Goal: Task Accomplishment & Management: Manage account settings

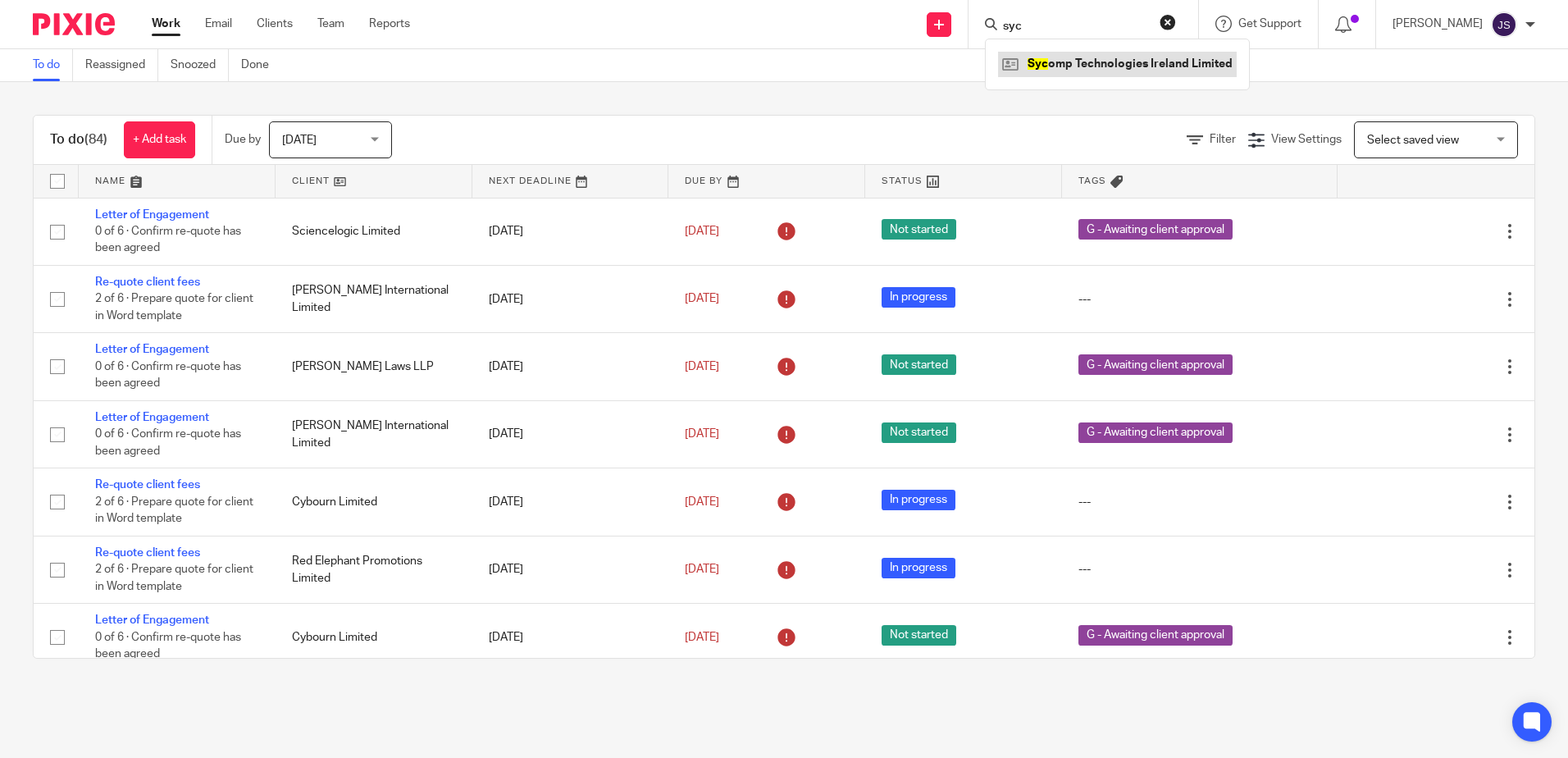
type input "syc"
click at [1063, 64] on link at bounding box center [1117, 63] width 238 height 24
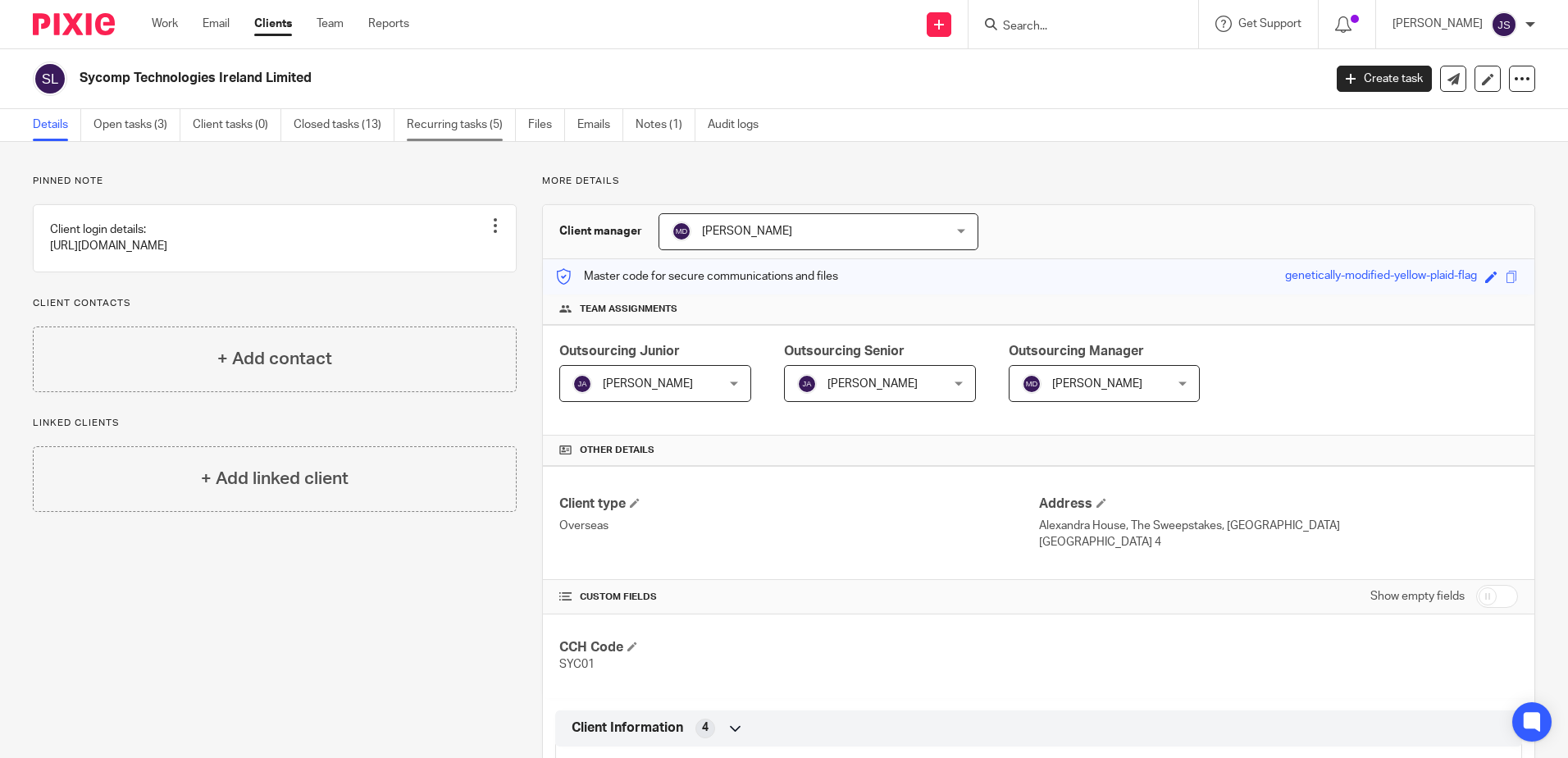
click at [459, 132] on link "Recurring tasks (5)" at bounding box center [461, 125] width 109 height 32
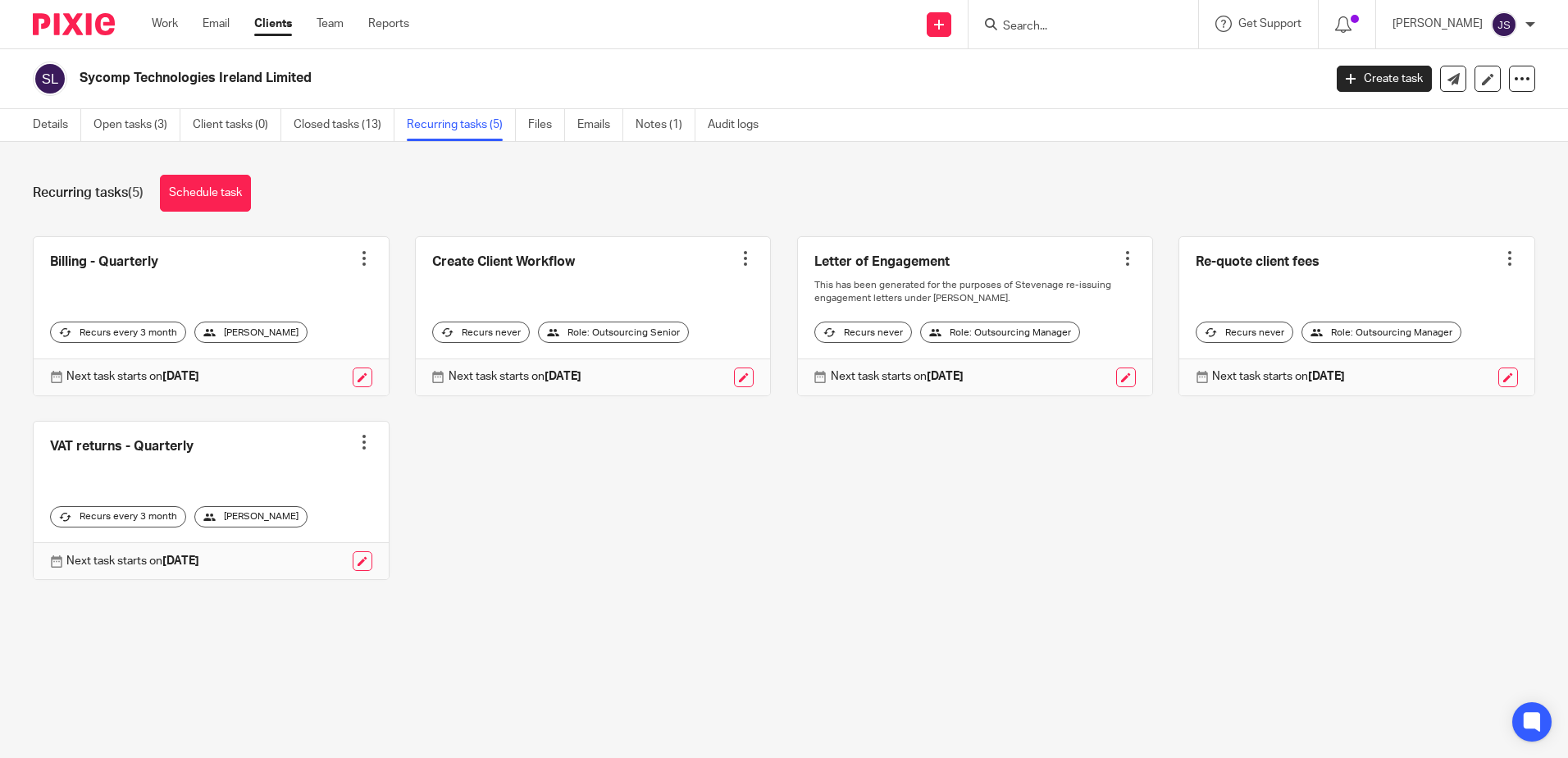
click at [223, 624] on div "Recurring tasks (5) Schedule task Billing - Quarterly Create task Clone templat…" at bounding box center [784, 389] width 1568 height 495
click at [161, 118] on link "Open tasks (3)" at bounding box center [137, 125] width 87 height 32
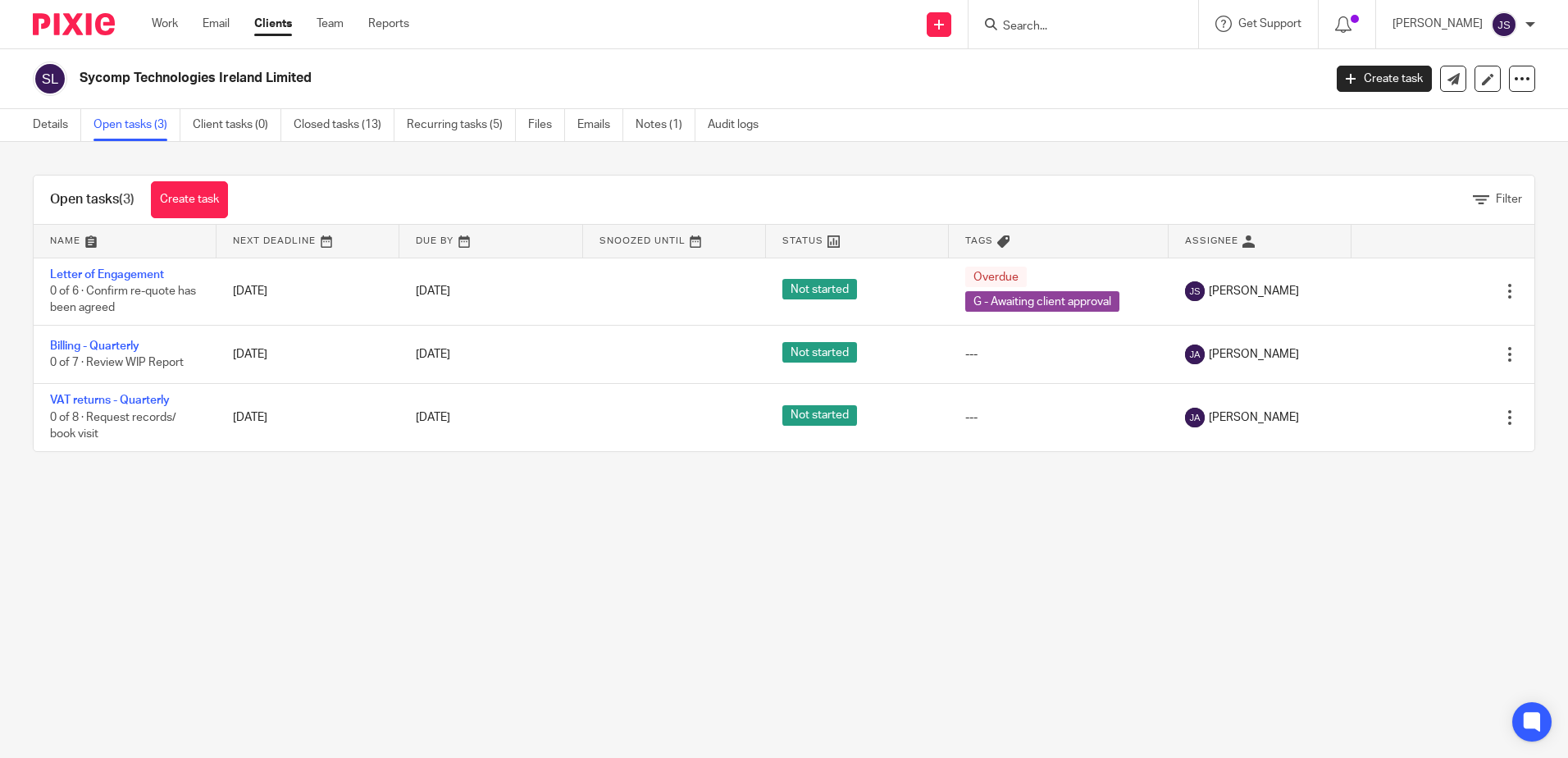
click at [551, 517] on main "Sycomp Technologies Ireland Limited Create task Update from Companies House Exp…" at bounding box center [784, 379] width 1568 height 758
click at [646, 620] on main "Sycomp Technologies Ireland Limited Create task Update from Companies House Exp…" at bounding box center [784, 379] width 1568 height 758
click at [557, 605] on main "Sycomp Technologies Ireland Limited Create task Update from Companies House Exp…" at bounding box center [784, 379] width 1568 height 758
click at [202, 489] on main "Sycomp Technologies Ireland Limited Create task Update from Companies House Exp…" at bounding box center [784, 379] width 1568 height 758
click at [199, 489] on main "Sycomp Technologies Ireland Limited Create task Update from Companies House Exp…" at bounding box center [784, 379] width 1568 height 758
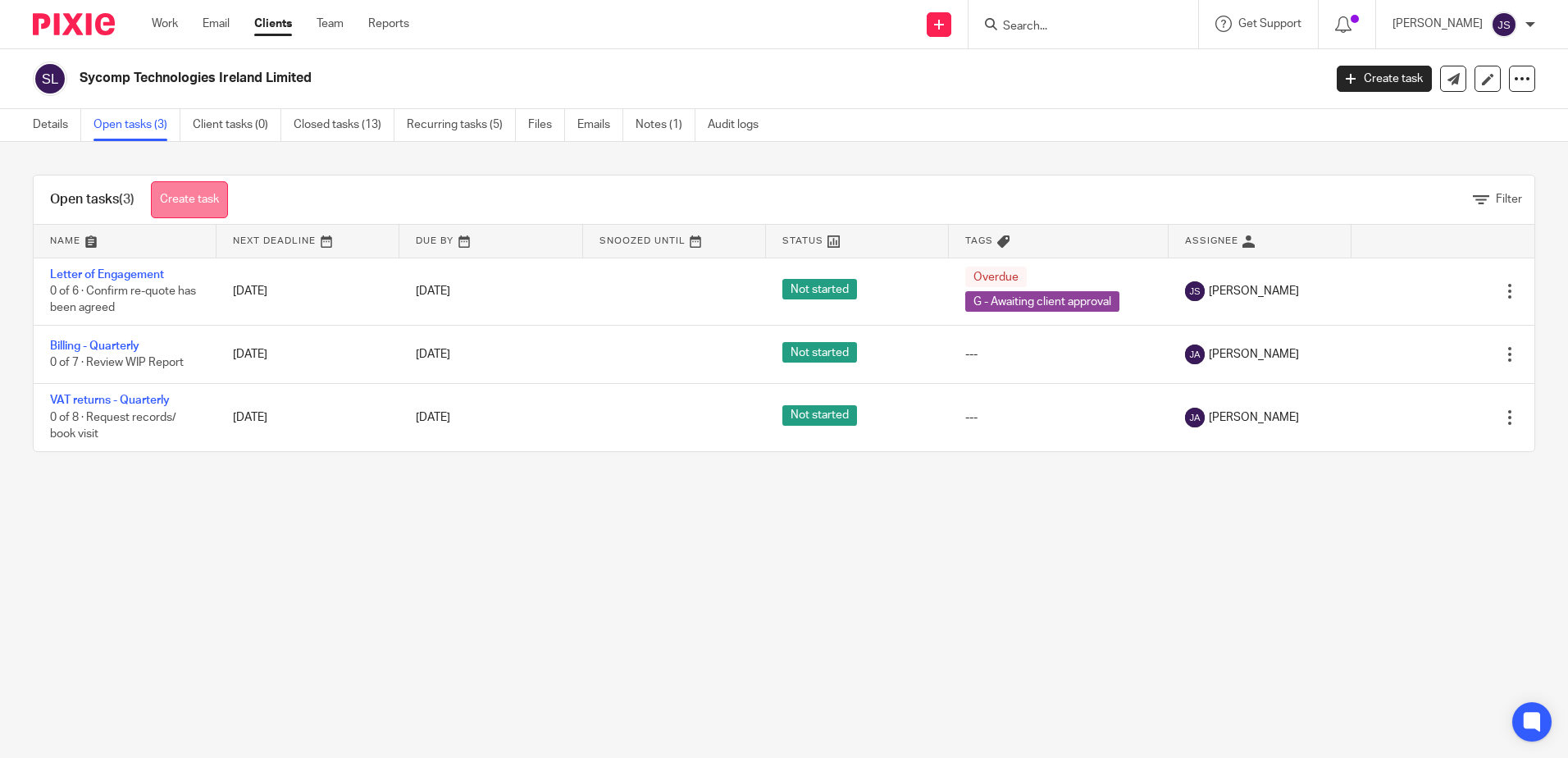
click at [195, 193] on link "Create task" at bounding box center [189, 199] width 77 height 37
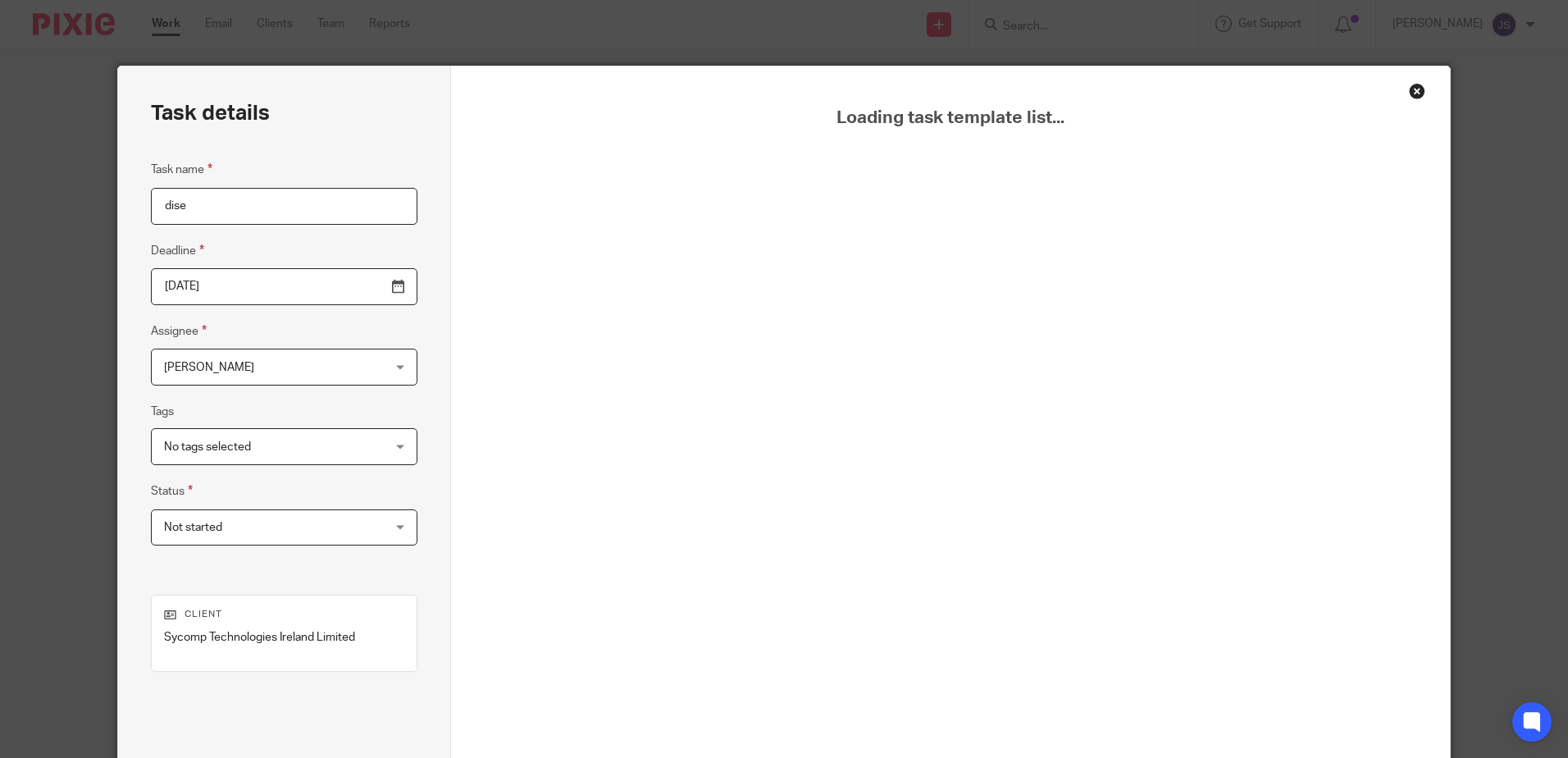
type input "disen"
drag, startPoint x: 277, startPoint y: 210, endPoint x: 64, endPoint y: 179, distance: 215.2
click at [68, 181] on div "Task details Task name disen Deadline [DATE] Assignee [PERSON_NAME] [PERSON_NAM…" at bounding box center [784, 379] width 1568 height 758
click at [1408, 95] on div "Close this dialog window" at bounding box center [1416, 91] width 16 height 16
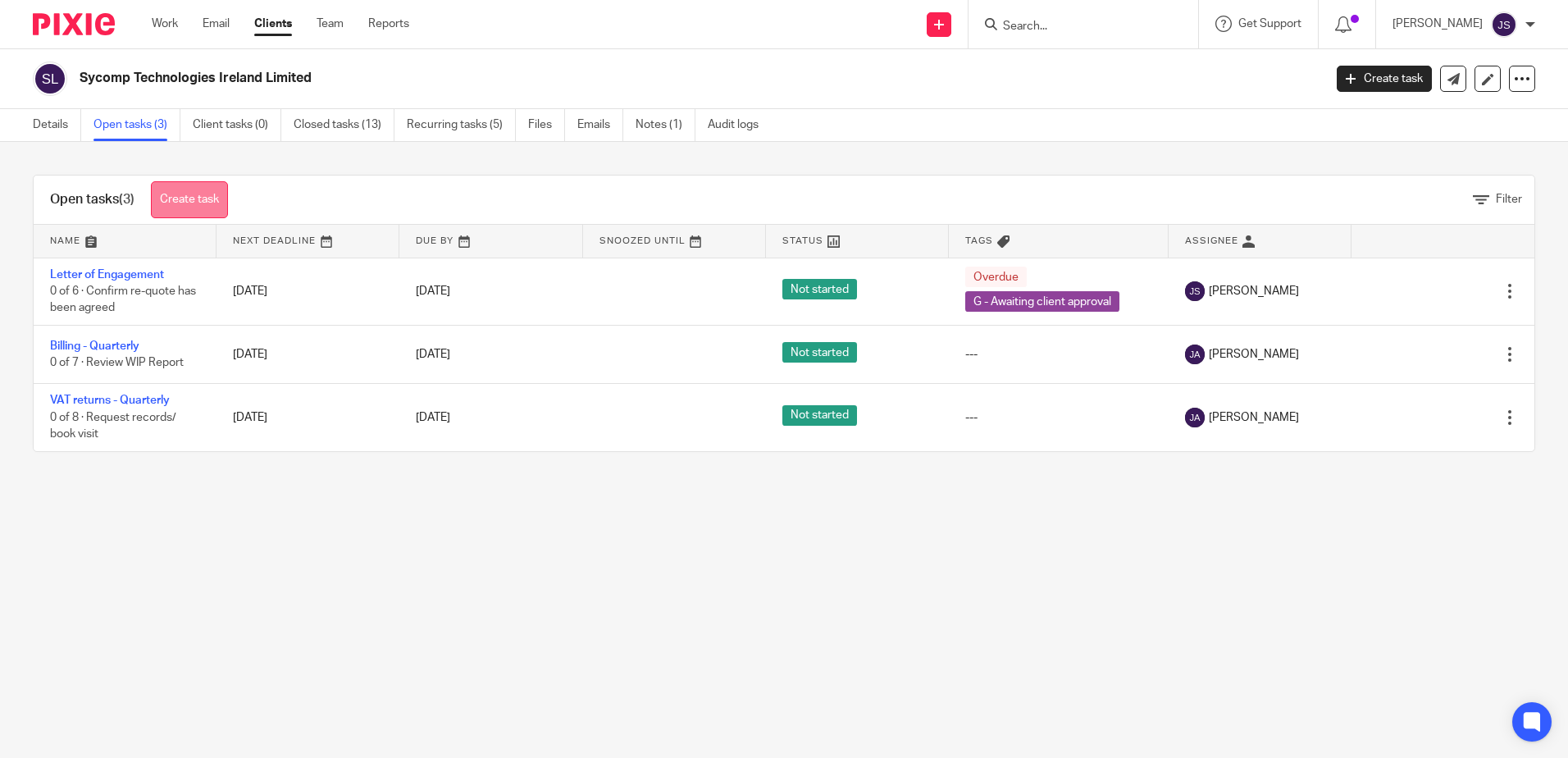
click at [177, 201] on link "Create task" at bounding box center [189, 199] width 77 height 37
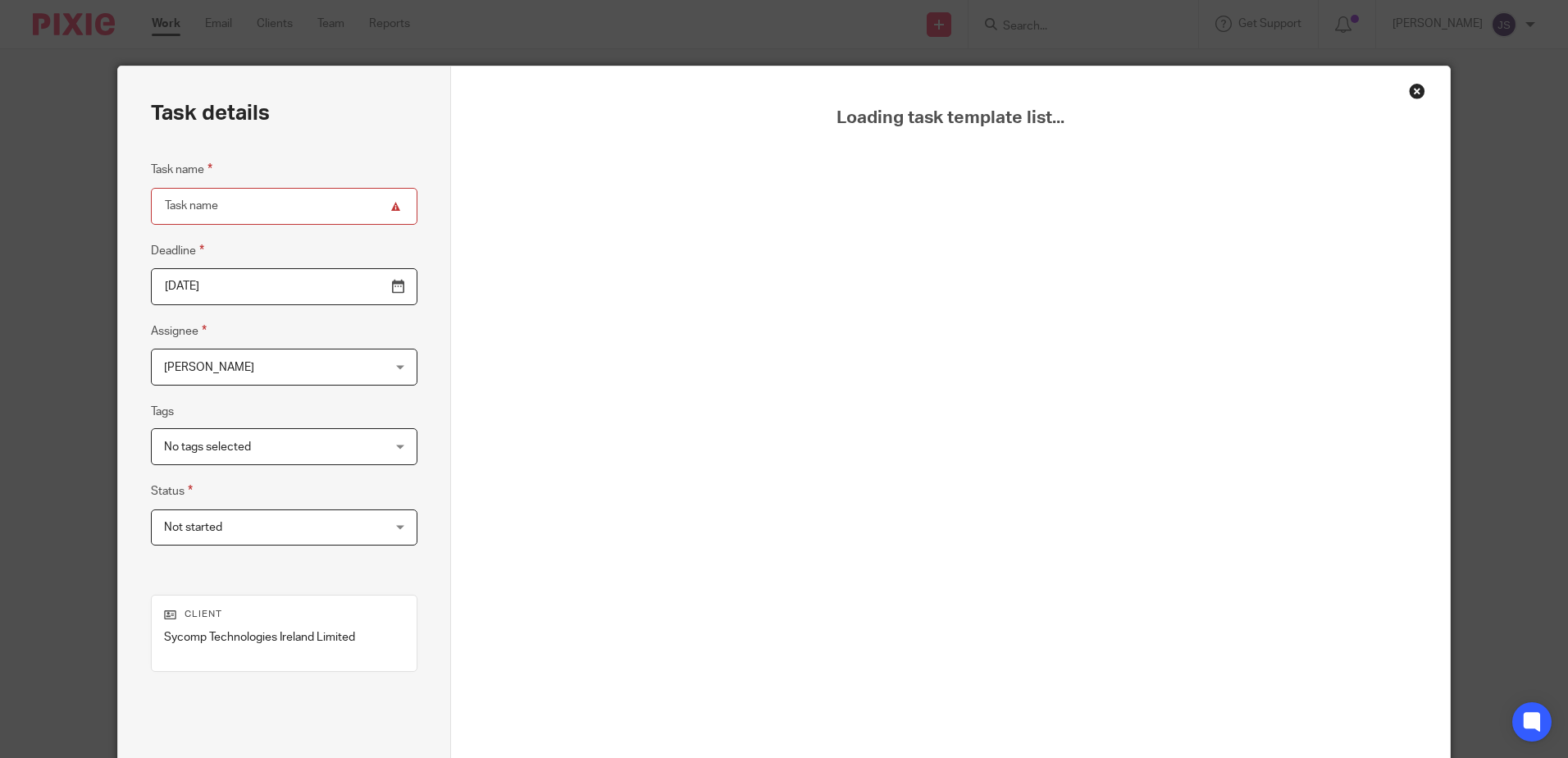
click at [1413, 94] on div "Close this dialog window" at bounding box center [1416, 91] width 16 height 16
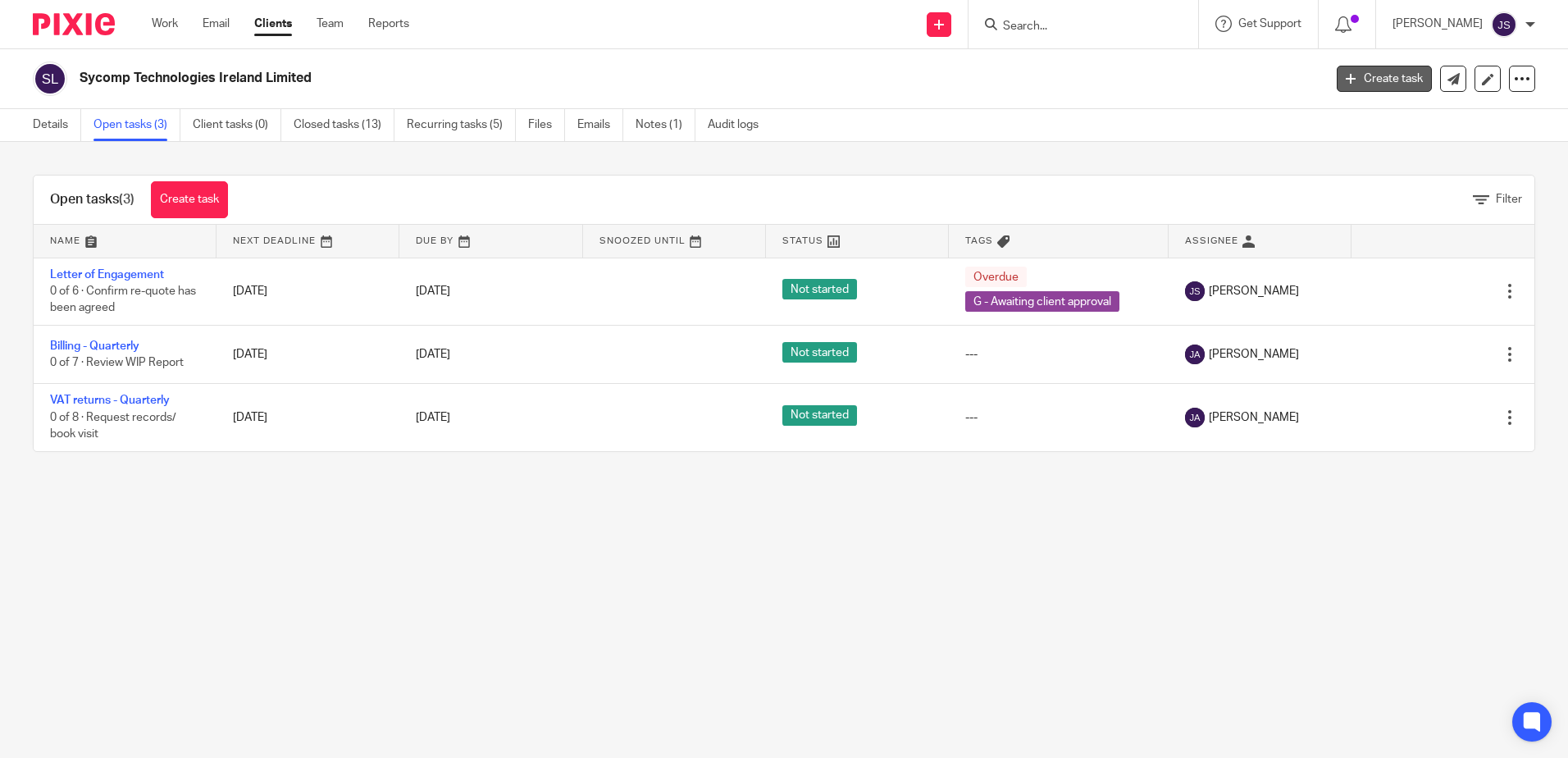
click at [1351, 80] on link "Create task" at bounding box center [1383, 79] width 95 height 26
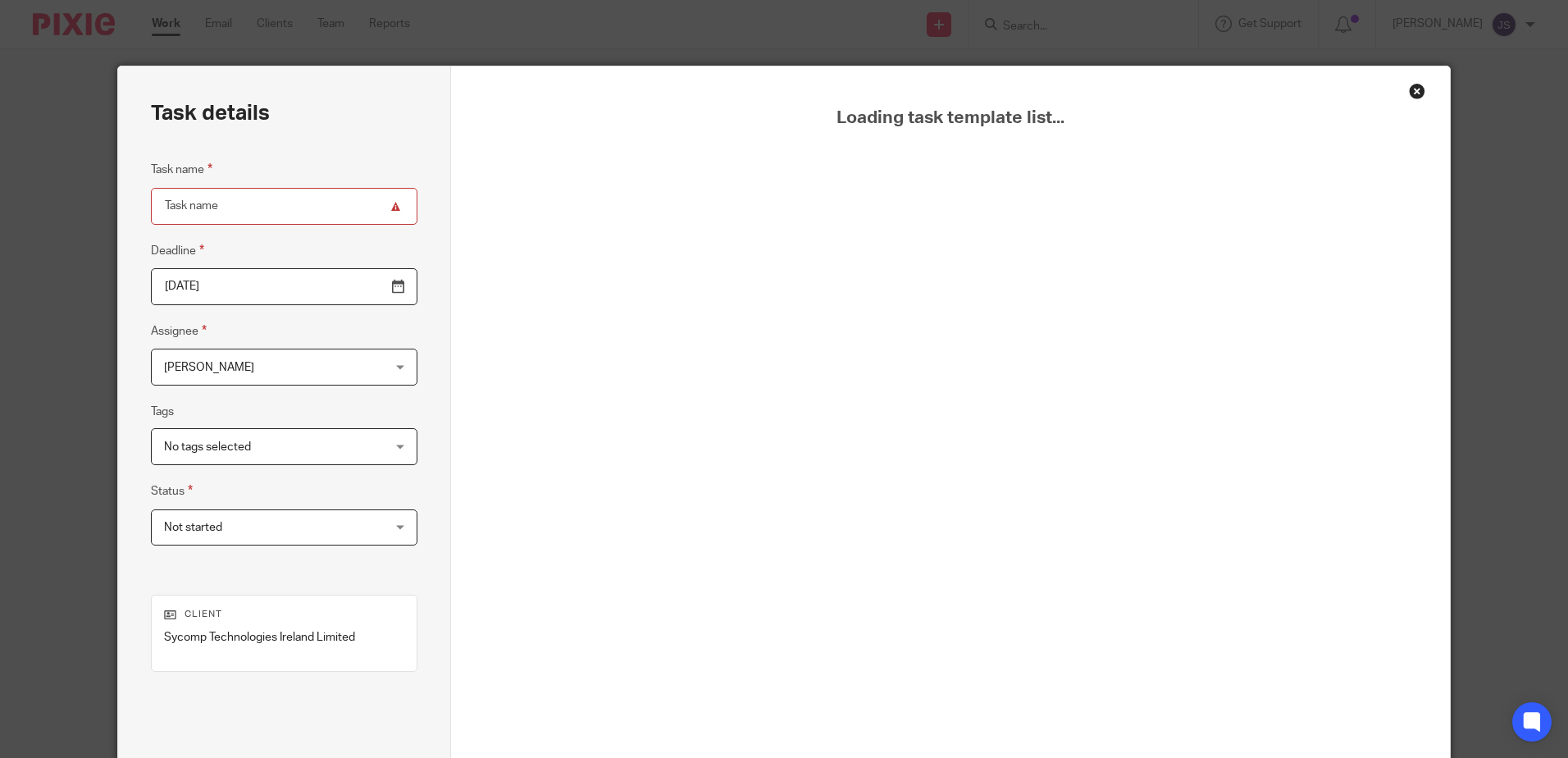
click at [1410, 88] on div "Close this dialog window" at bounding box center [1416, 91] width 16 height 16
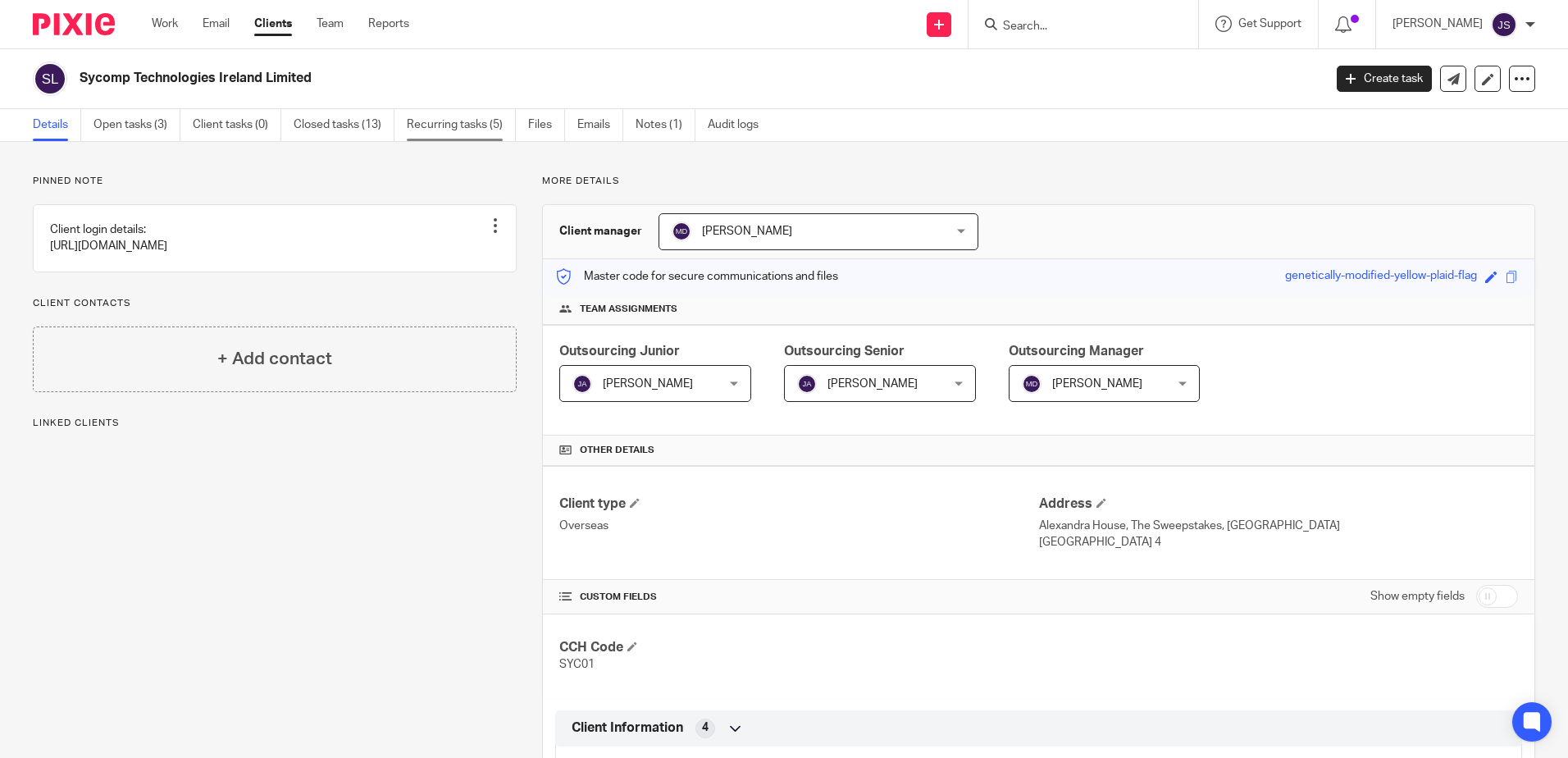
click at [457, 127] on link "Recurring tasks (5)" at bounding box center [461, 125] width 109 height 32
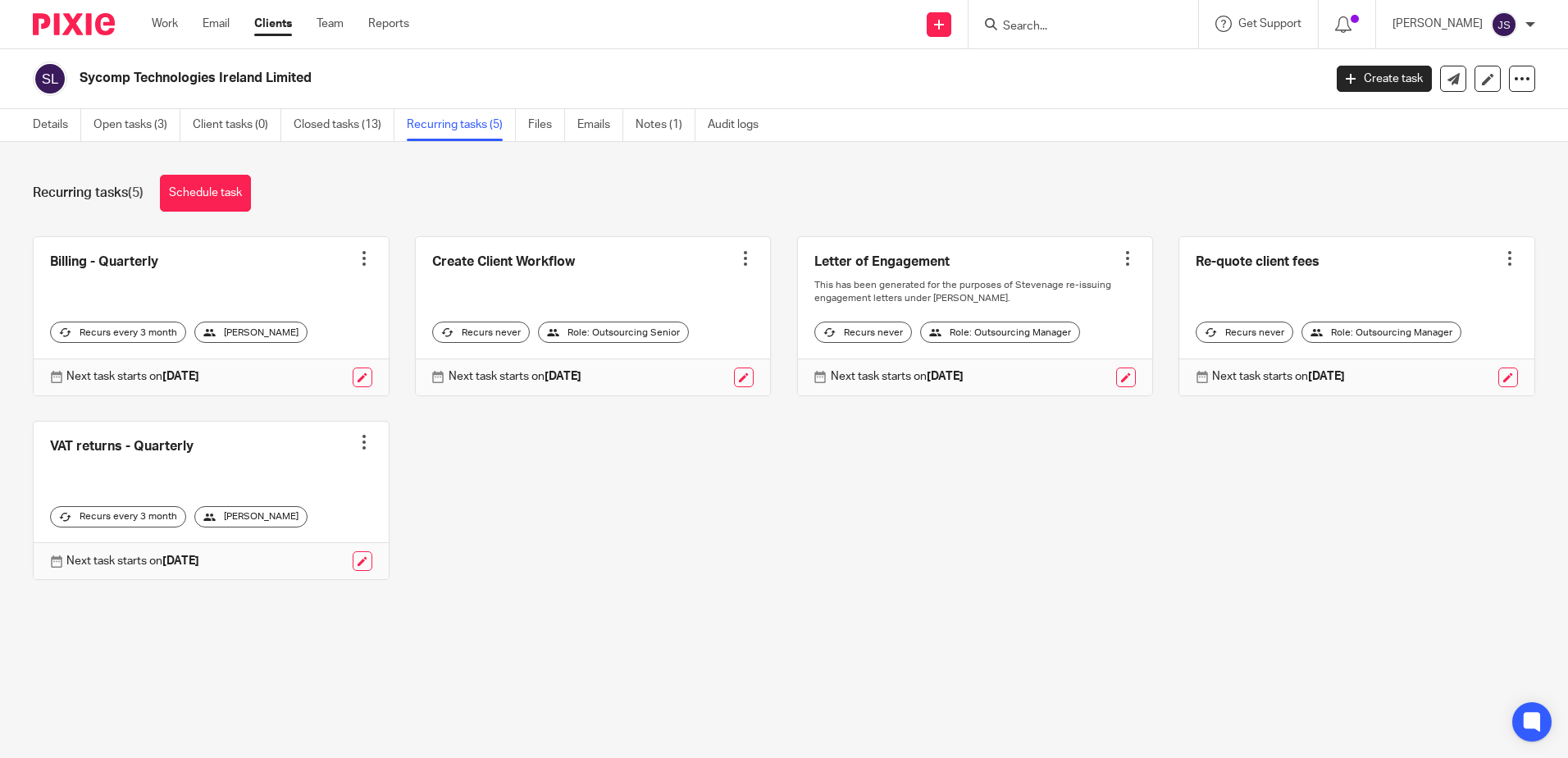
click at [501, 201] on div "Recurring tasks (5) Schedule task" at bounding box center [783, 193] width 1502 height 37
click at [203, 188] on link "Schedule task" at bounding box center [205, 193] width 91 height 37
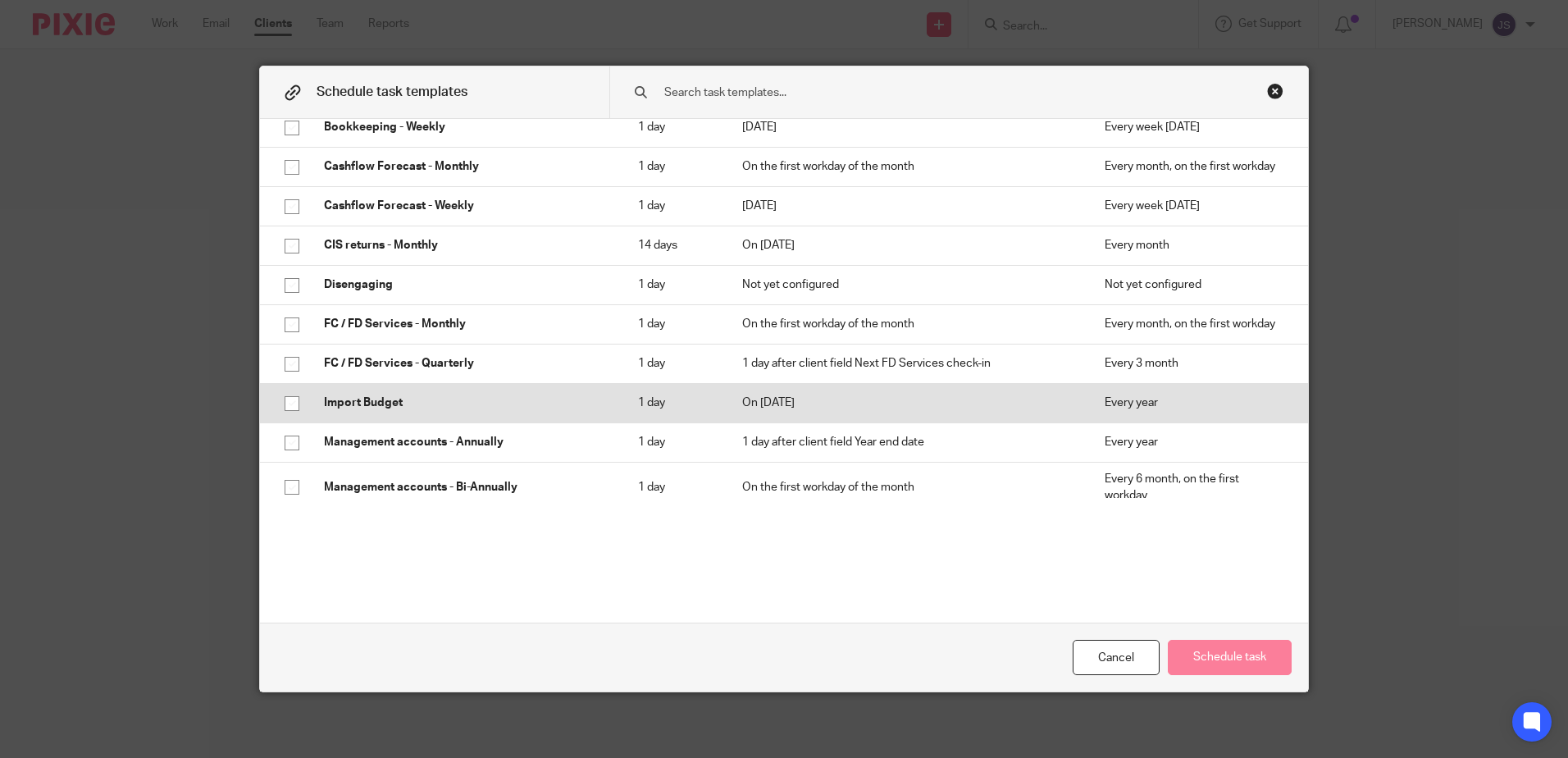
scroll to position [410, 0]
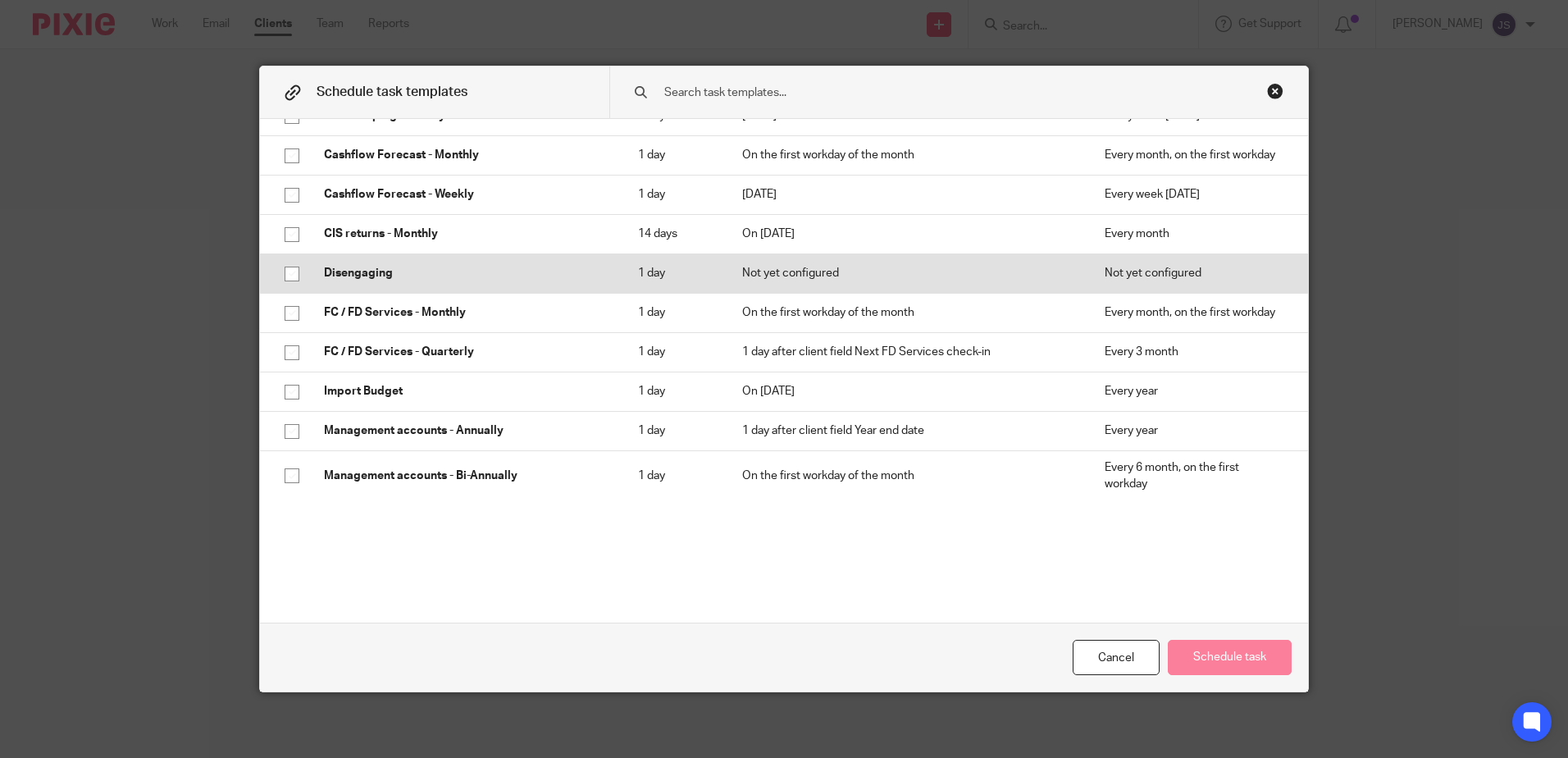
click at [355, 268] on p "Disengaging" at bounding box center [465, 273] width 281 height 16
checkbox input "true"
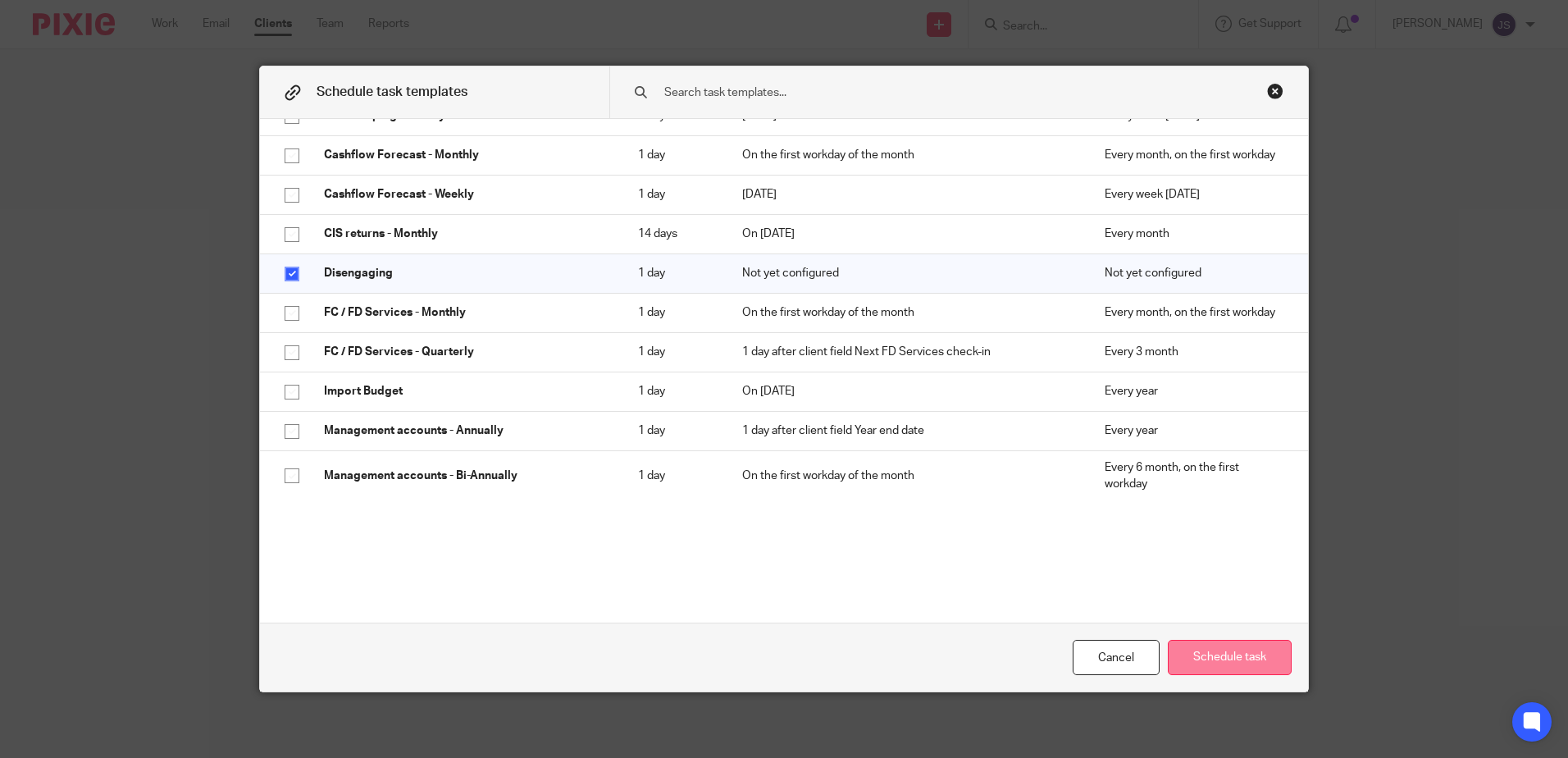
click at [1222, 652] on button "Schedule task" at bounding box center [1229, 657] width 124 height 35
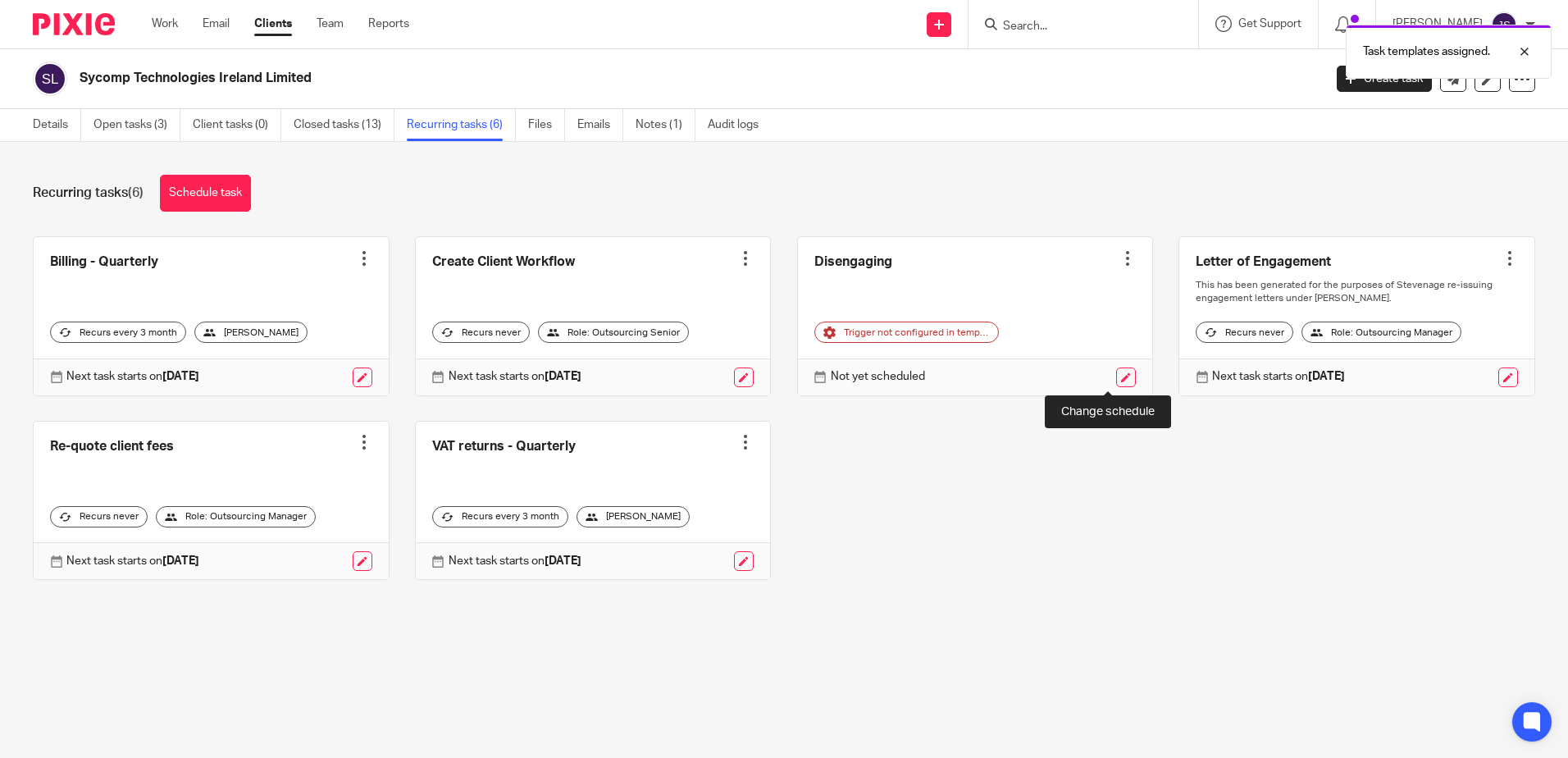
click at [1116, 375] on link at bounding box center [1126, 377] width 20 height 20
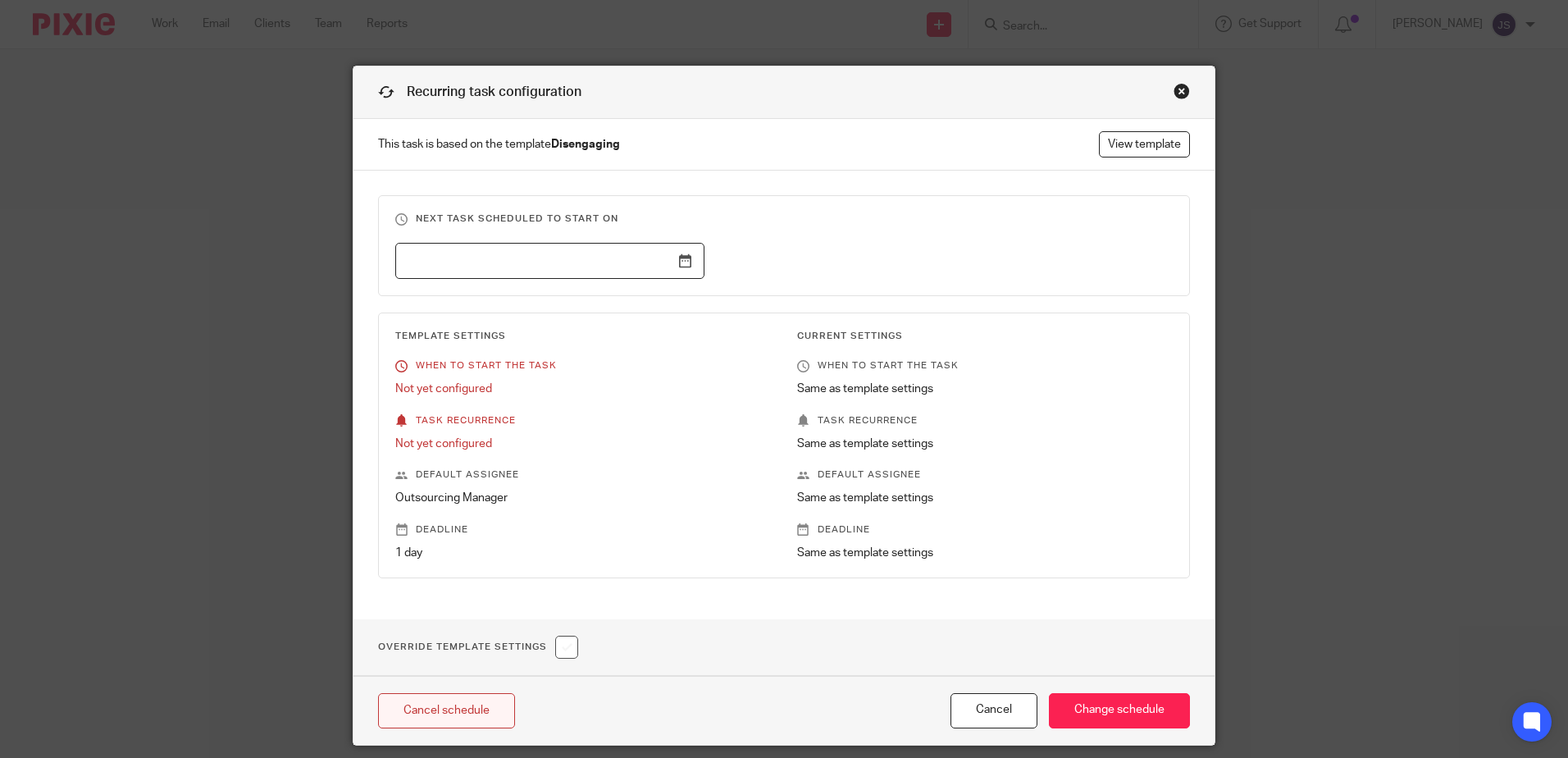
click at [439, 713] on link "Cancel schedule" at bounding box center [447, 710] width 137 height 35
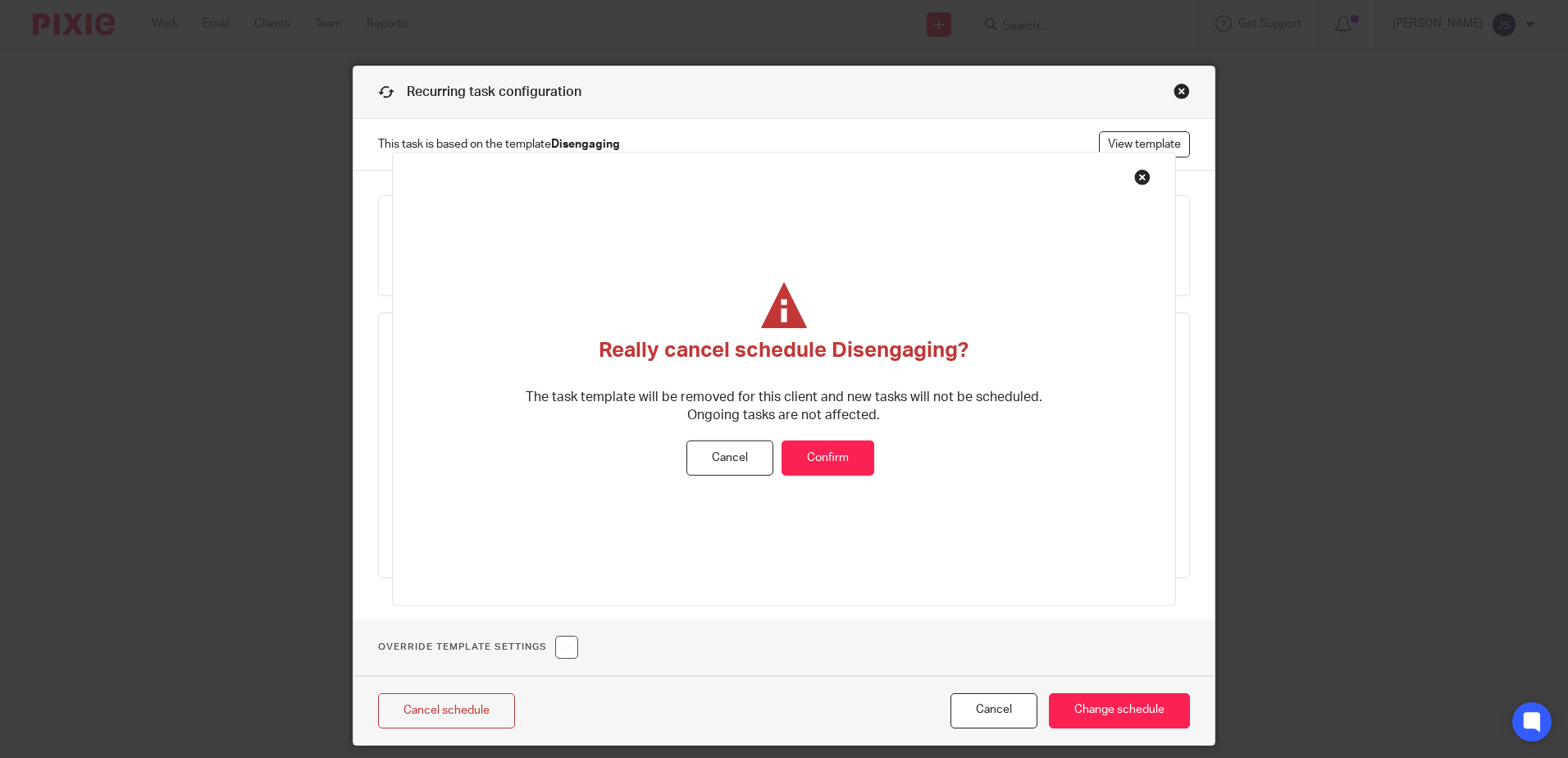
click at [810, 463] on button "Confirm" at bounding box center [827, 458] width 93 height 35
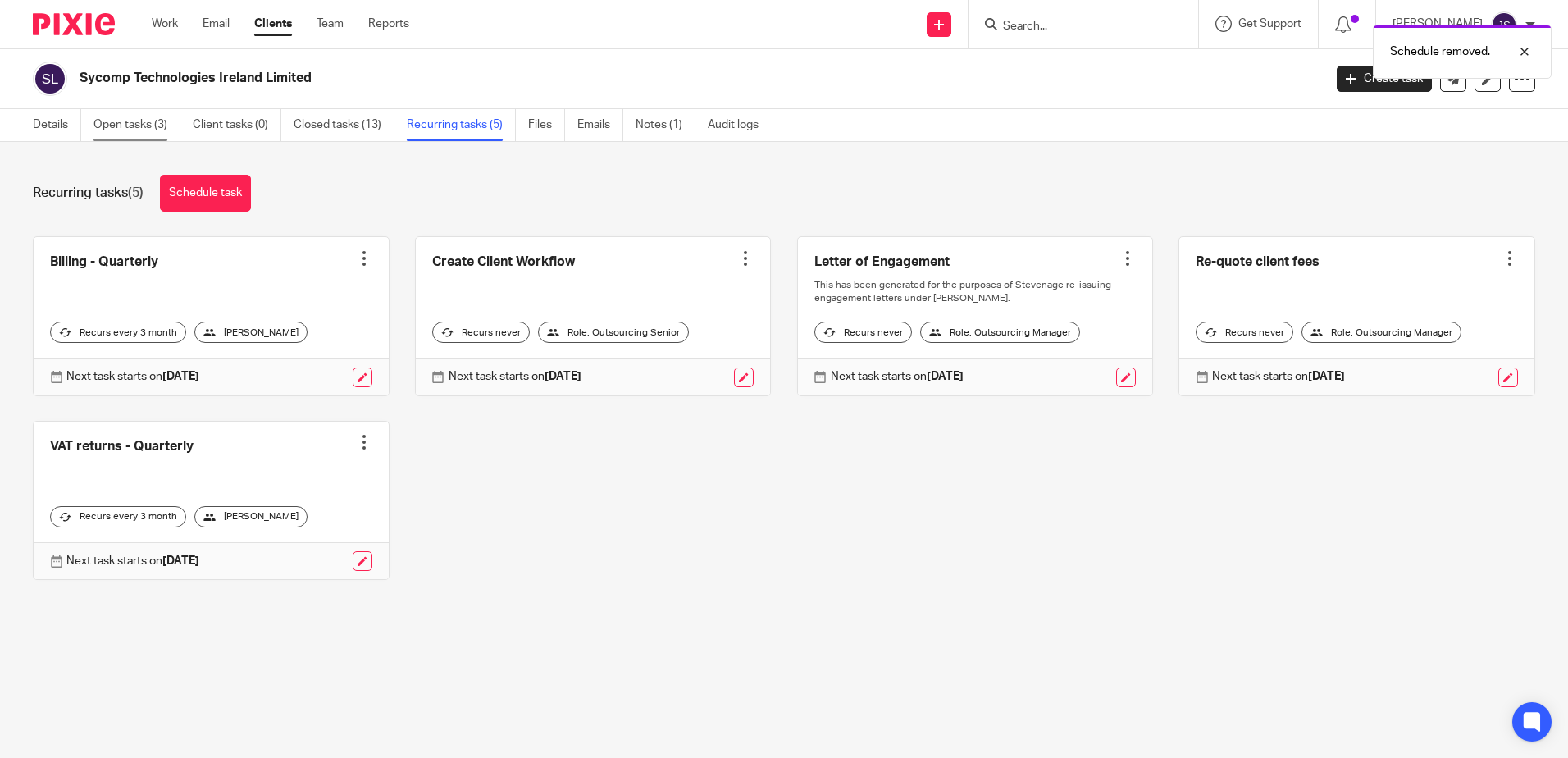
click at [125, 118] on link "Open tasks (3)" at bounding box center [137, 125] width 87 height 32
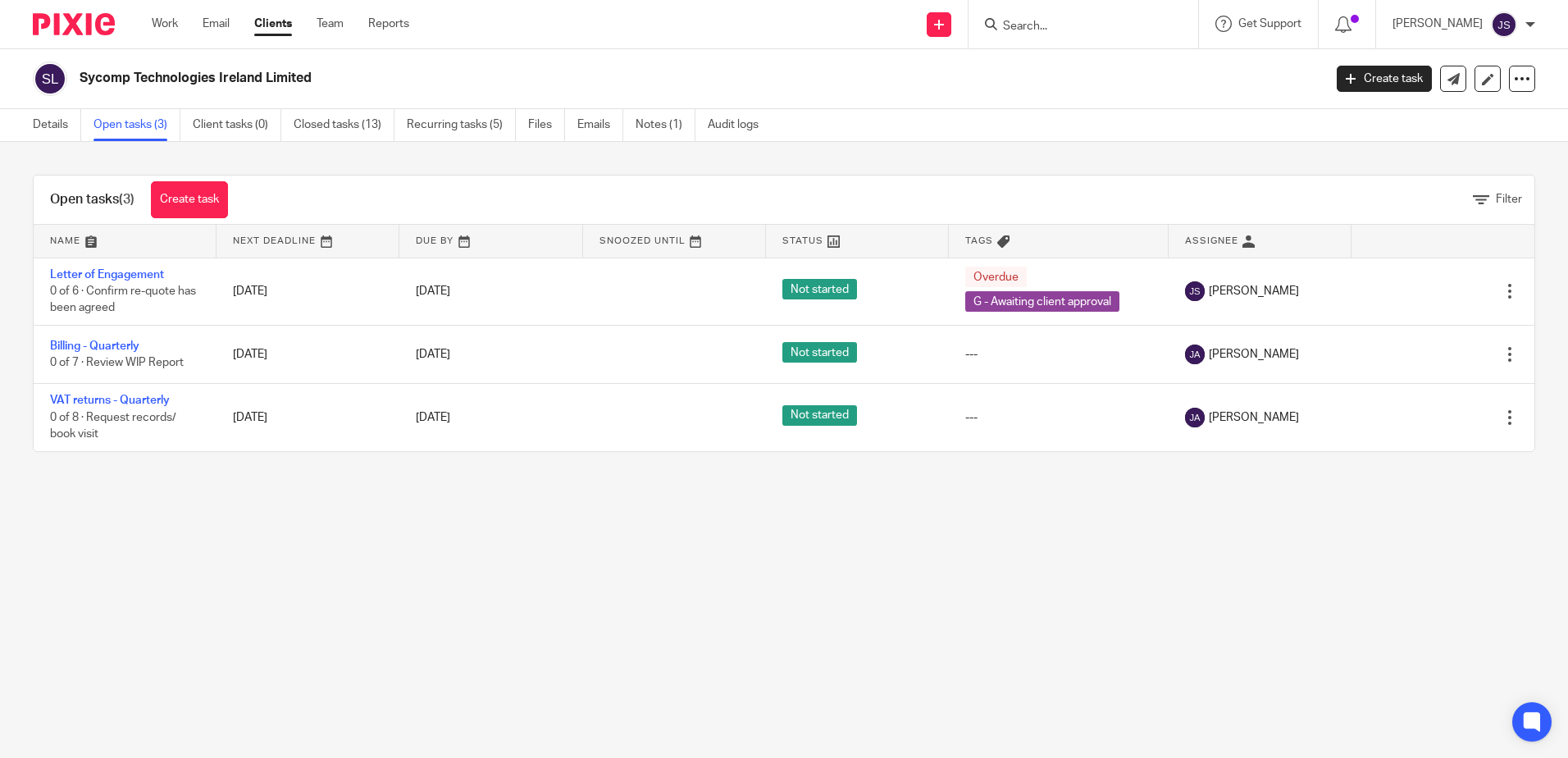
click at [1388, 59] on div "Sycomp Technologies Ireland Limited Create task Update from Companies House Exp…" at bounding box center [784, 79] width 1568 height 60
click at [1384, 79] on link "Create task" at bounding box center [1383, 79] width 95 height 26
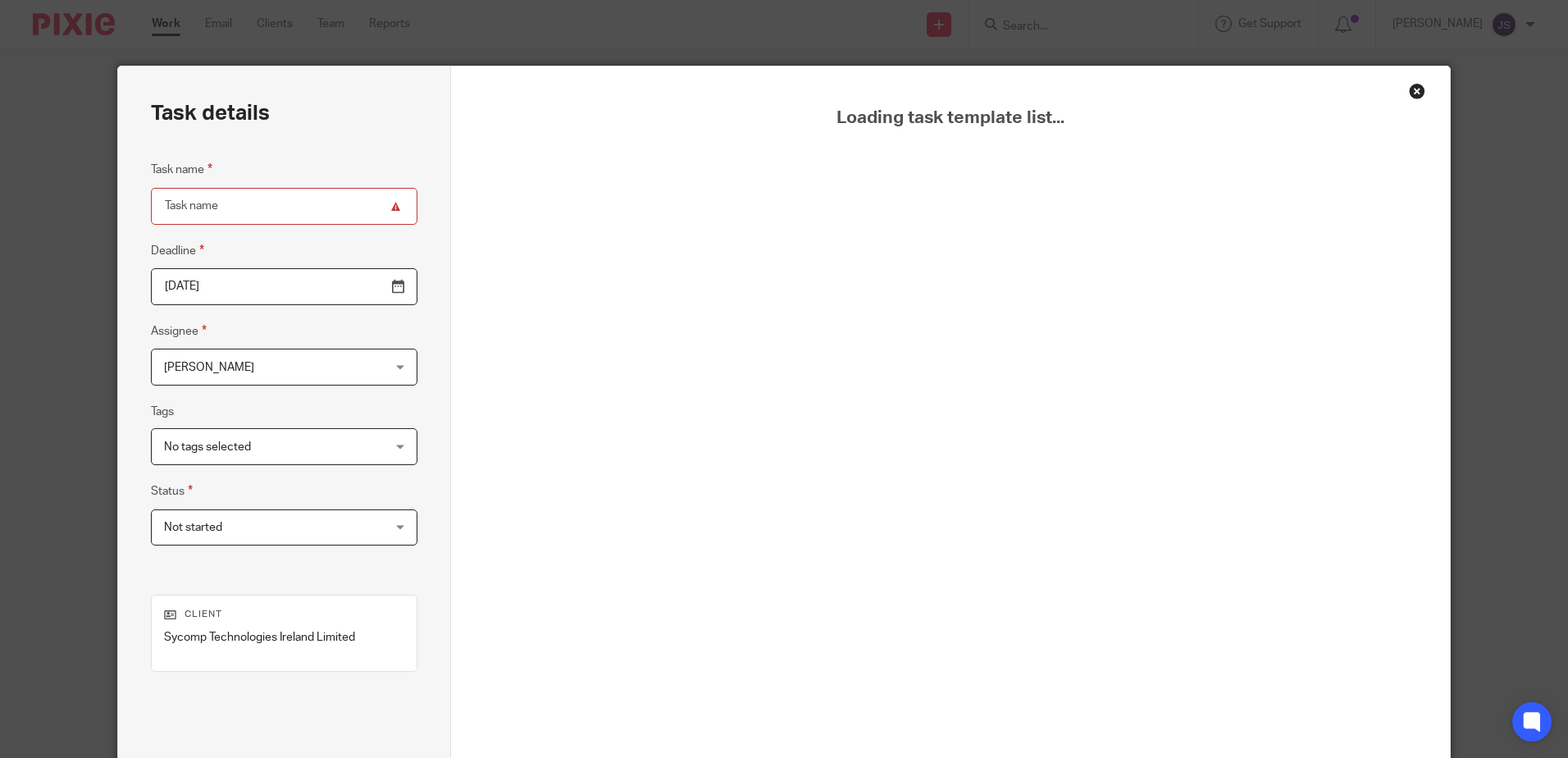
click at [1412, 88] on div "Close this dialog window" at bounding box center [1416, 91] width 16 height 16
